Goal: Task Accomplishment & Management: Manage account settings

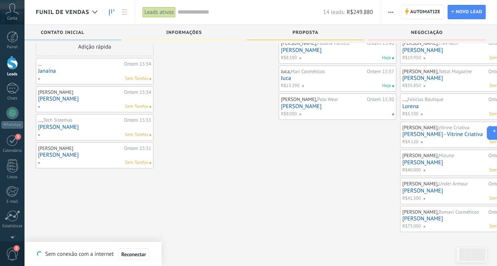
scroll to position [8, 0]
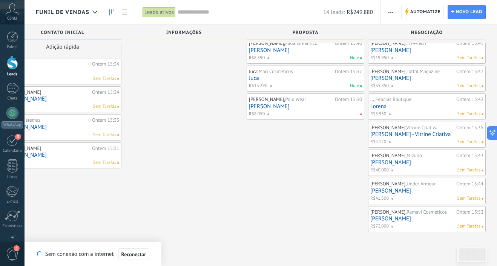
click at [403, 79] on link "[PERSON_NAME]" at bounding box center [426, 78] width 113 height 6
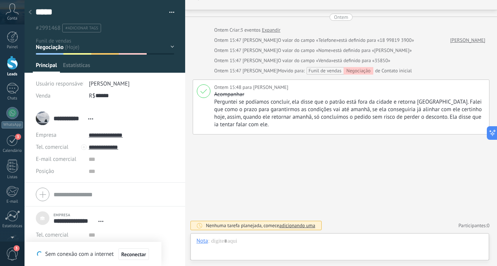
scroll to position [8, 0]
click at [0, 0] on div "Contato inicial Informações Proposta Negociação Venda ganha Venda perdida" at bounding box center [0, 0] width 0 height 0
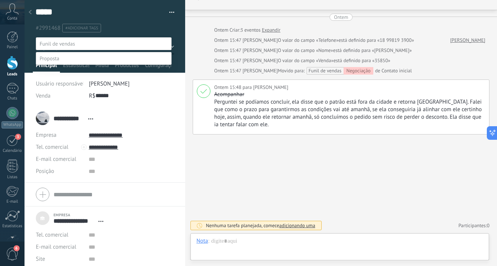
click at [28, 11] on div at bounding box center [261, 133] width 472 height 266
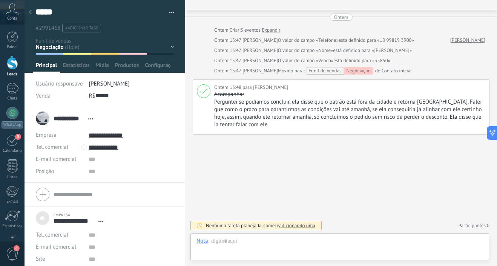
click at [32, 14] on div at bounding box center [30, 12] width 11 height 15
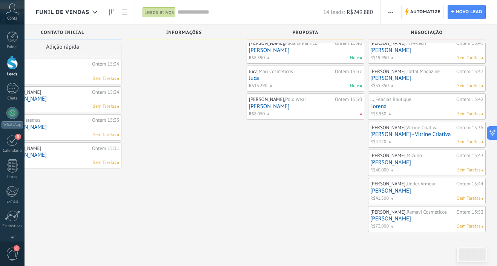
click at [378, 78] on link "[PERSON_NAME]" at bounding box center [426, 78] width 113 height 6
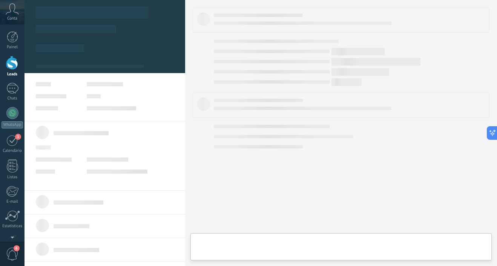
type textarea "***"
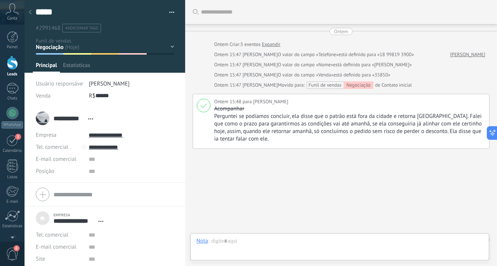
scroll to position [14, 0]
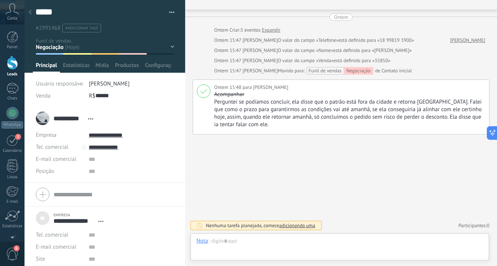
click at [0, 0] on div "Contato inicial Informações Proposta Negociação Venda ganha Venda perdida" at bounding box center [0, 0] width 0 height 0
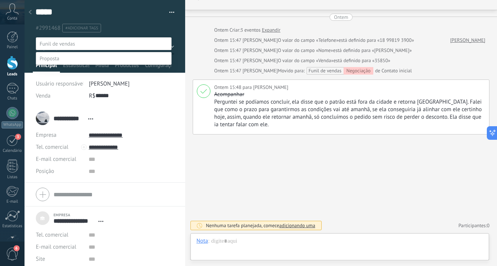
click at [0, 0] on label "Venda ganha" at bounding box center [0, 0] width 0 height 0
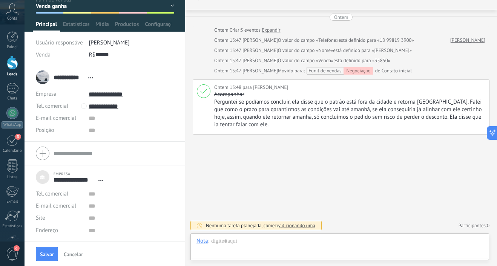
scroll to position [41, 0]
click at [51, 251] on button "Salvar" at bounding box center [47, 254] width 22 height 14
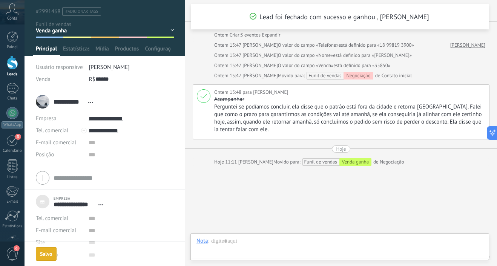
scroll to position [72, 0]
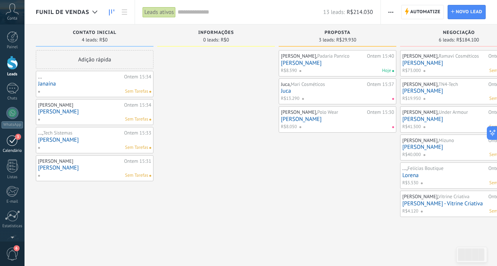
click at [11, 142] on div "3" at bounding box center [12, 141] width 12 height 12
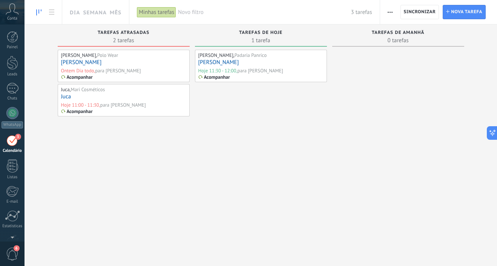
click at [17, 12] on icon at bounding box center [12, 8] width 13 height 11
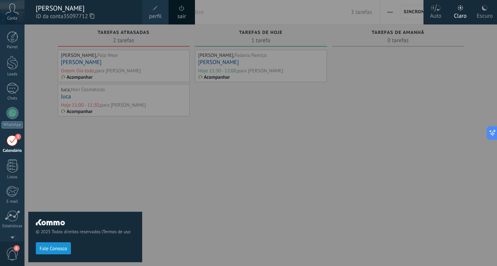
click at [78, 128] on div "© 2025 Todos direitos reservados | Termos de uso Fale Conosco" at bounding box center [85, 146] width 114 height 242
click at [14, 61] on div at bounding box center [12, 63] width 11 height 14
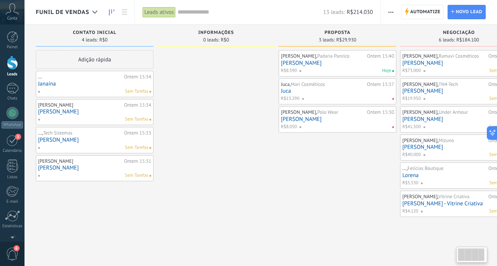
click at [126, 20] on div "Funil de vendas" at bounding box center [80, 12] width 110 height 24
click at [126, 16] on link at bounding box center [124, 12] width 13 height 15
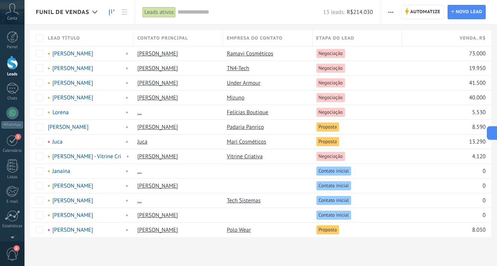
click at [110, 11] on icon at bounding box center [111, 12] width 5 height 6
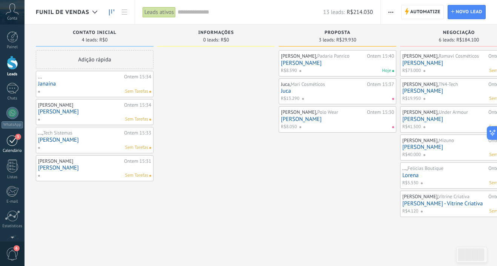
click at [9, 141] on div "3" at bounding box center [12, 141] width 12 height 12
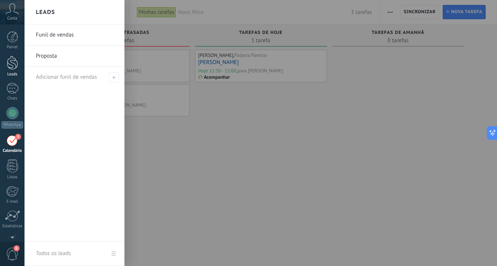
click at [10, 72] on div "Leads" at bounding box center [13, 74] width 22 height 5
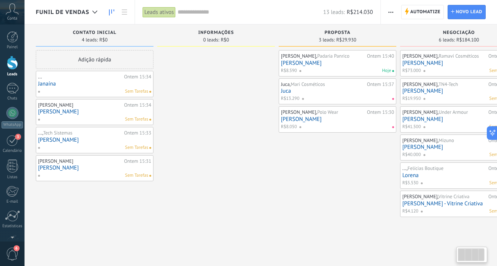
scroll to position [0, 0]
